Goal: Book appointment/travel/reservation

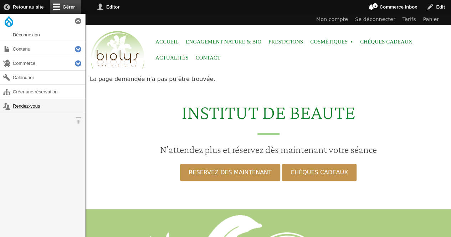
click at [40, 109] on link "Rendez-vous" at bounding box center [42, 106] width 85 height 14
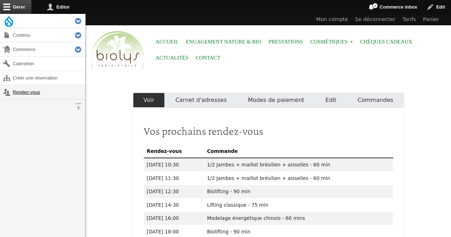
click at [23, 90] on link "Rendez-vous" at bounding box center [42, 92] width 85 height 14
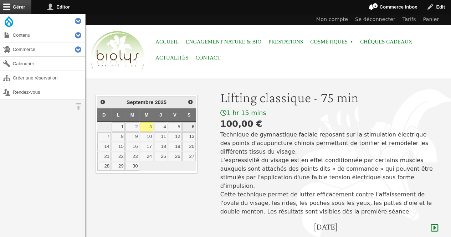
click at [189, 124] on link "6" at bounding box center [189, 126] width 14 height 9
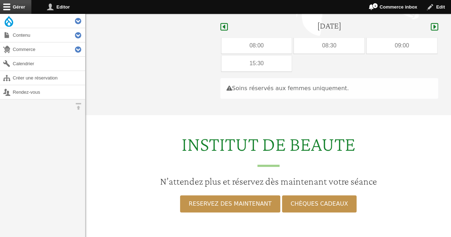
scroll to position [213, 0]
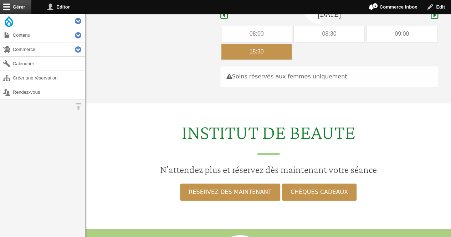
click at [280, 44] on div "15:30" at bounding box center [256, 52] width 71 height 16
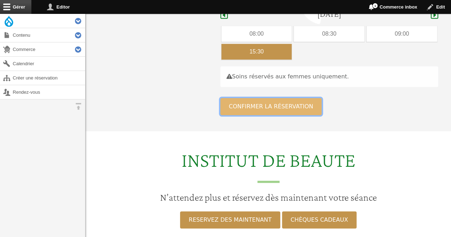
click at [273, 98] on button "Confirmer la réservation" at bounding box center [271, 106] width 102 height 17
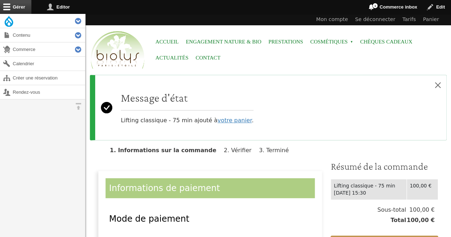
scroll to position [161, 0]
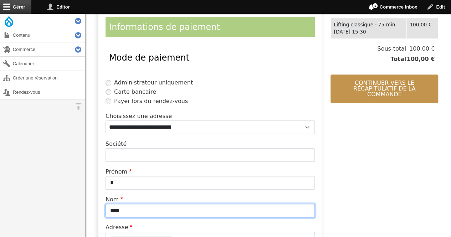
click at [173, 211] on input "****" at bounding box center [210, 211] width 209 height 14
type input "*"
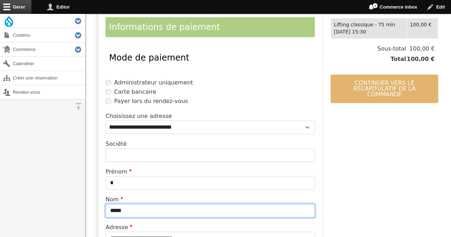
type input "*****"
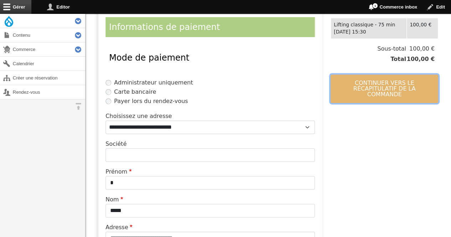
click at [343, 91] on button "Continuer vers le récapitulatif de la commande" at bounding box center [385, 89] width 108 height 29
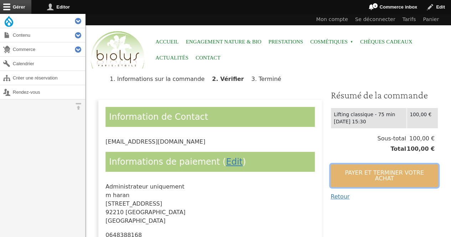
click at [343, 170] on button "Payer et terminer votre achat" at bounding box center [385, 175] width 108 height 23
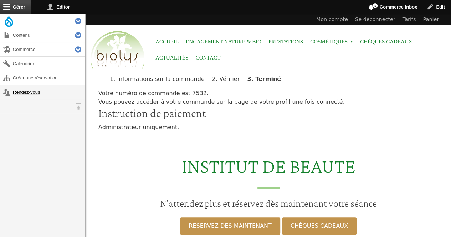
click at [31, 88] on link "Rendez-vous" at bounding box center [42, 92] width 85 height 14
